Goal: Find contact information: Find contact information

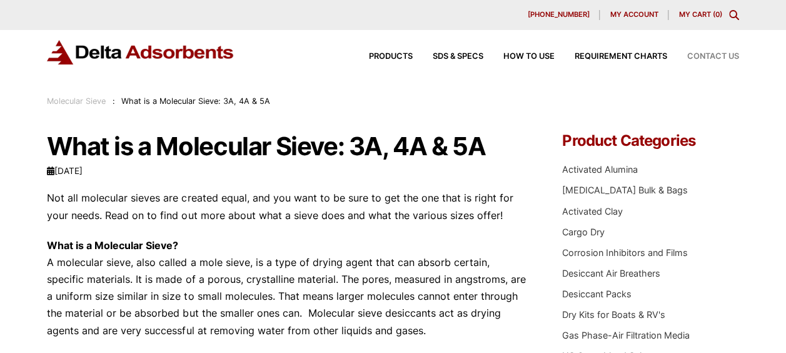
click at [719, 55] on span "Contact Us" at bounding box center [713, 57] width 52 height 8
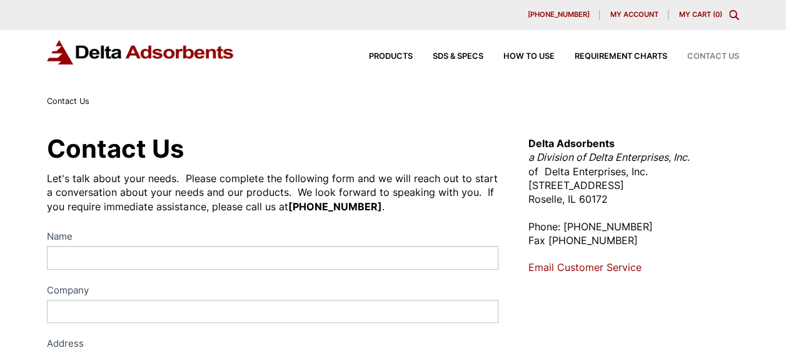
click at [395, 61] on div "Products SDS & SPECS How to Use Requirement Charts Contact Us" at bounding box center [544, 57] width 400 height 18
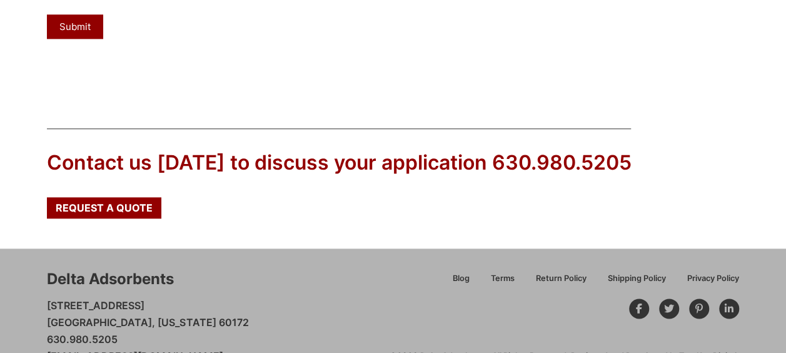
scroll to position [718, 0]
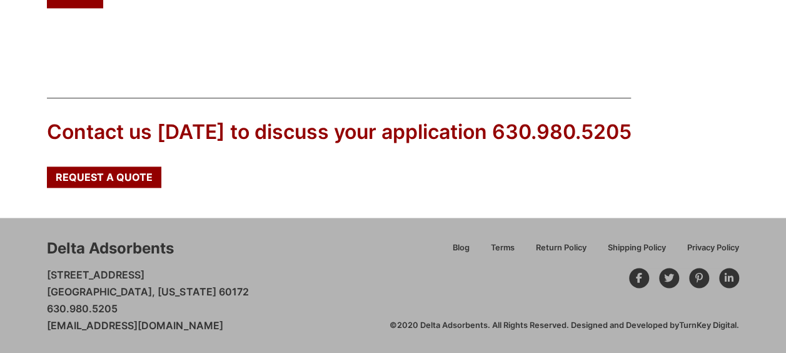
drag, startPoint x: 43, startPoint y: 321, endPoint x: 251, endPoint y: 339, distance: 208.3
click at [251, 339] on div "Delta Adsorbents [STREET_ADDRESS][US_STATE] 630.980.5205 [EMAIL_ADDRESS][DOMAIN…" at bounding box center [393, 286] width 786 height 136
drag, startPoint x: 44, startPoint y: 237, endPoint x: 259, endPoint y: 323, distance: 232.0
click at [259, 323] on div "Delta Adsorbents [STREET_ADDRESS][US_STATE] 630.980.5205 [EMAIL_ADDRESS][DOMAIN…" at bounding box center [393, 286] width 786 height 136
copy div "Delta Adsorbents [STREET_ADDRESS][US_STATE] 630.980.5205 [EMAIL_ADDRESS][DOMAIN…"
